Goal: Task Accomplishment & Management: Complete application form

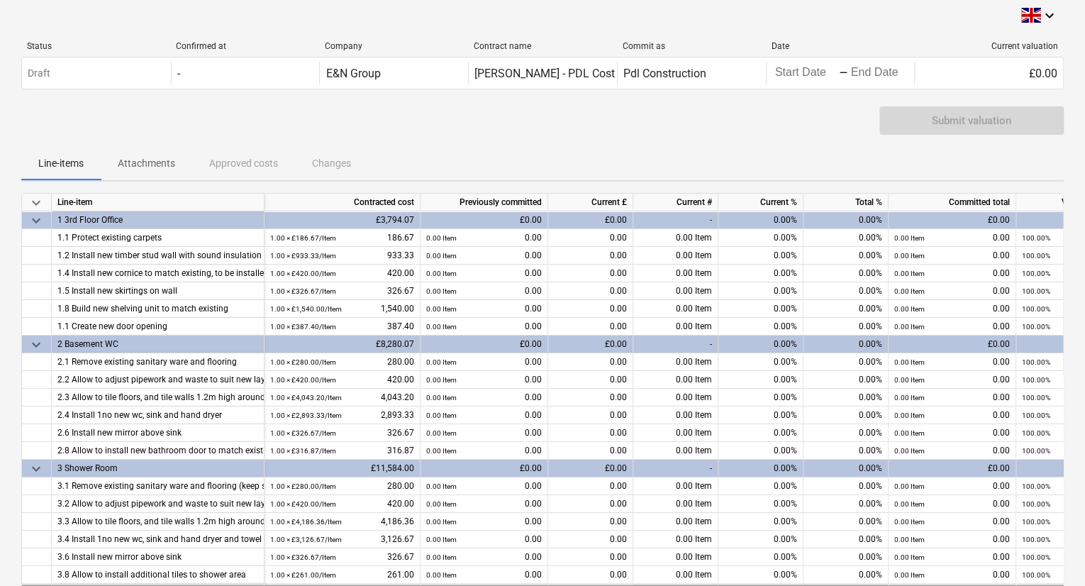
scroll to position [2, 0]
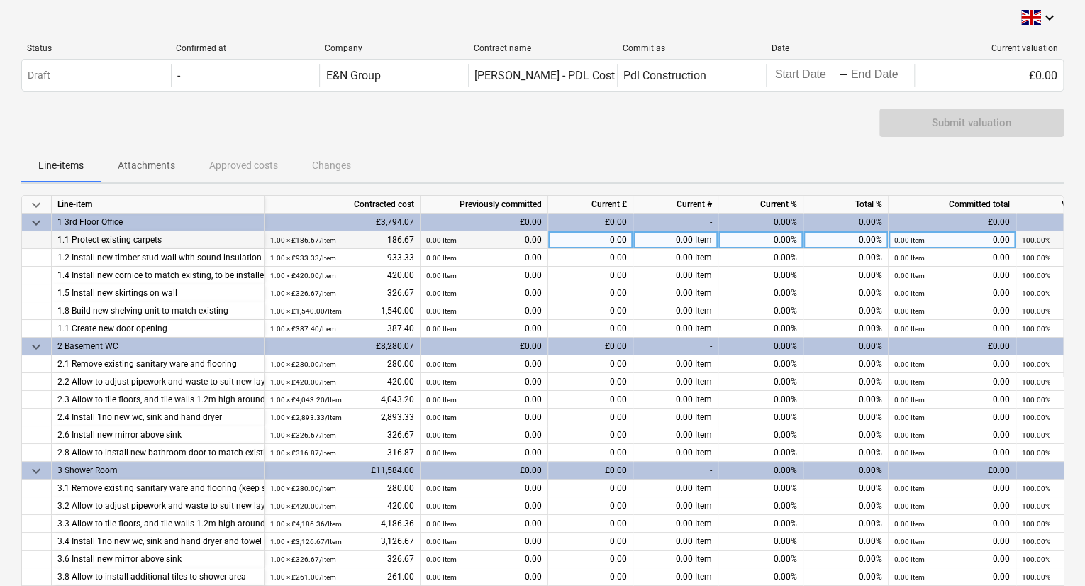
click at [757, 243] on div "0.00%" at bounding box center [760, 240] width 85 height 18
type input "50"
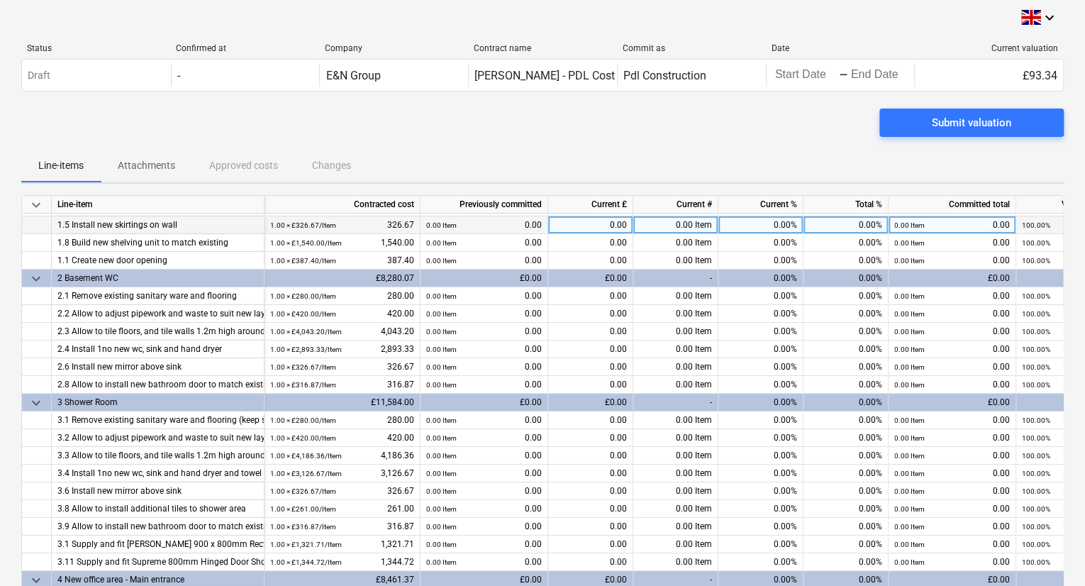
scroll to position [145, 0]
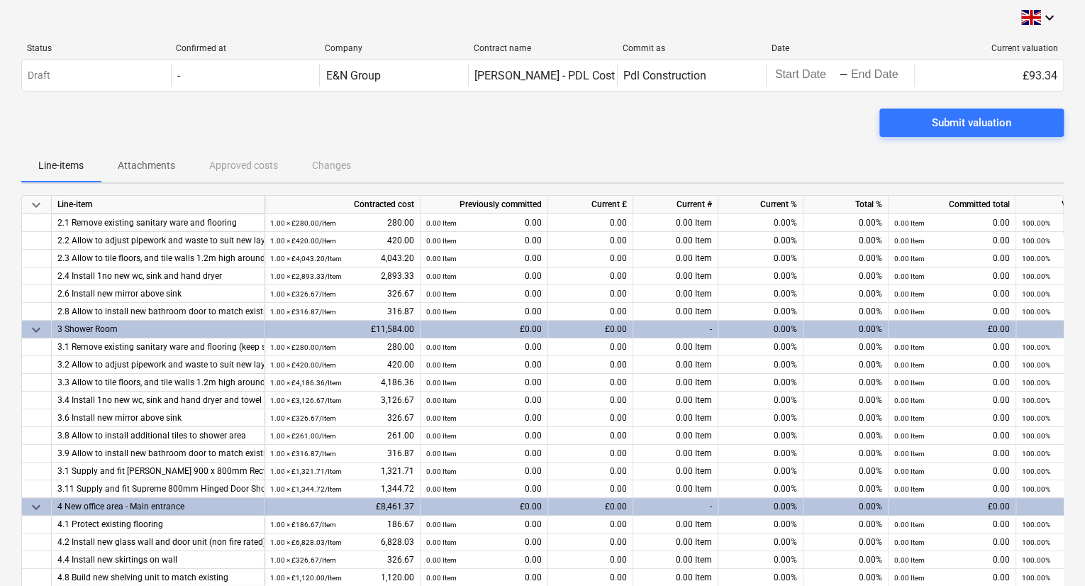
click at [765, 320] on div "0.00%" at bounding box center [760, 329] width 85 height 18
drag, startPoint x: 759, startPoint y: 323, endPoint x: 802, endPoint y: 326, distance: 44.0
click at [802, 326] on div "0.00%" at bounding box center [760, 329] width 85 height 18
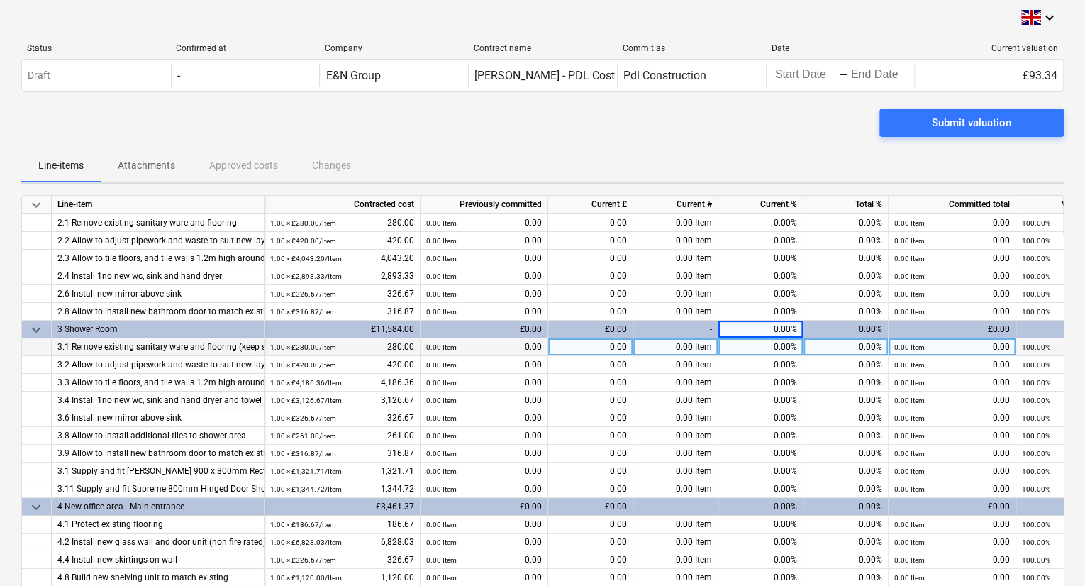
click at [749, 338] on div "0.00%" at bounding box center [760, 347] width 85 height 18
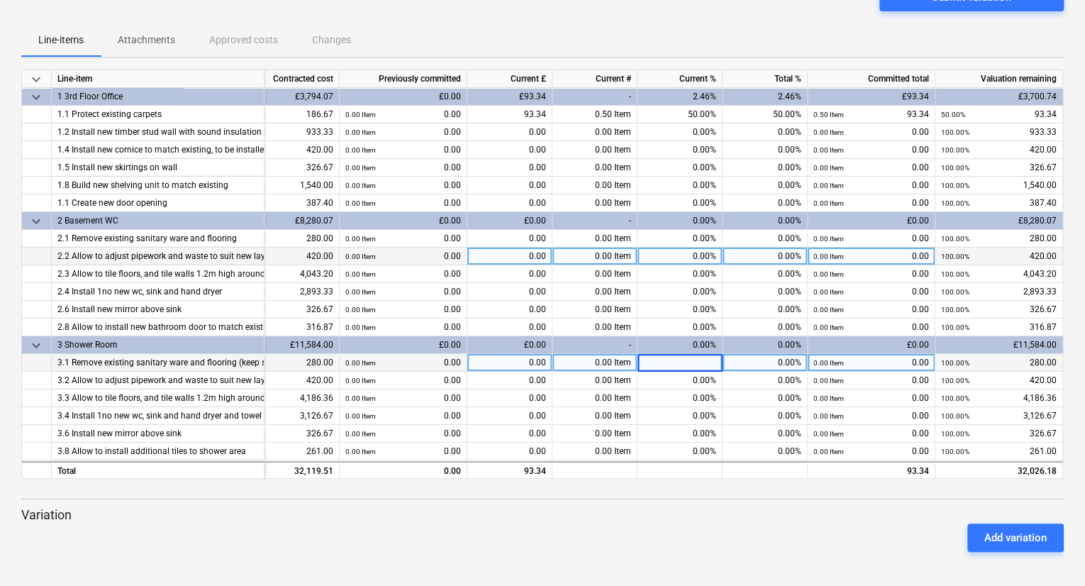
scroll to position [0, 0]
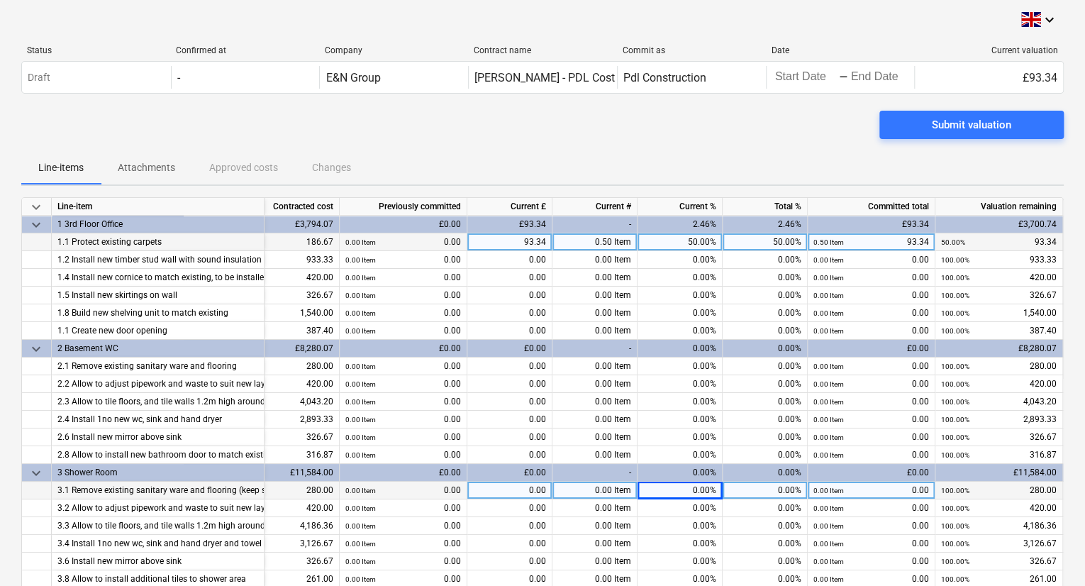
click at [681, 241] on div "50.00%" at bounding box center [679, 242] width 85 height 18
click at [681, 241] on input "50" at bounding box center [679, 241] width 84 height 17
type input "0"
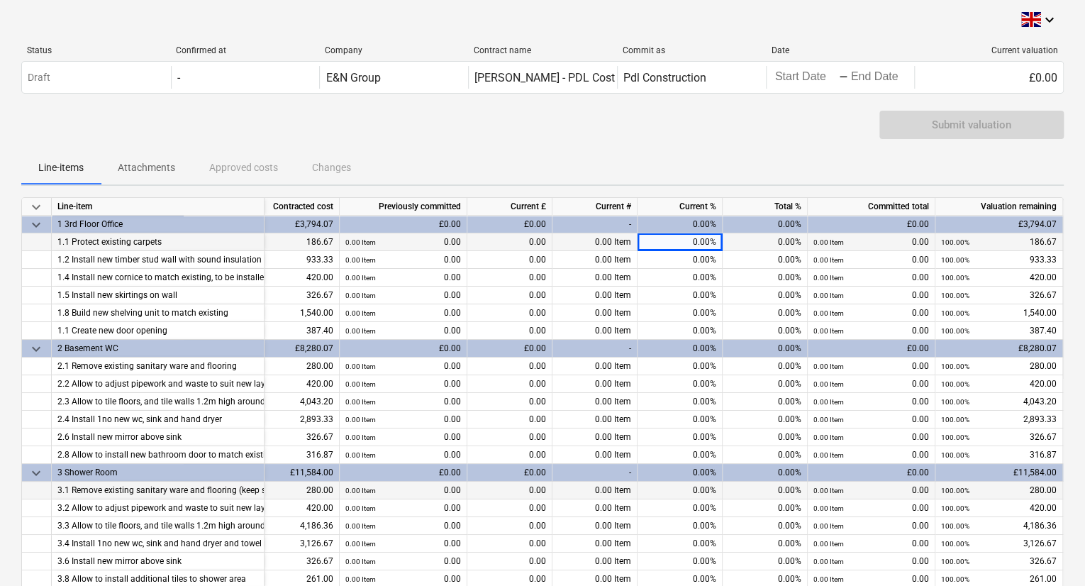
click at [672, 134] on div "Submit valuation" at bounding box center [542, 131] width 1042 height 40
